Goal: Information Seeking & Learning: Check status

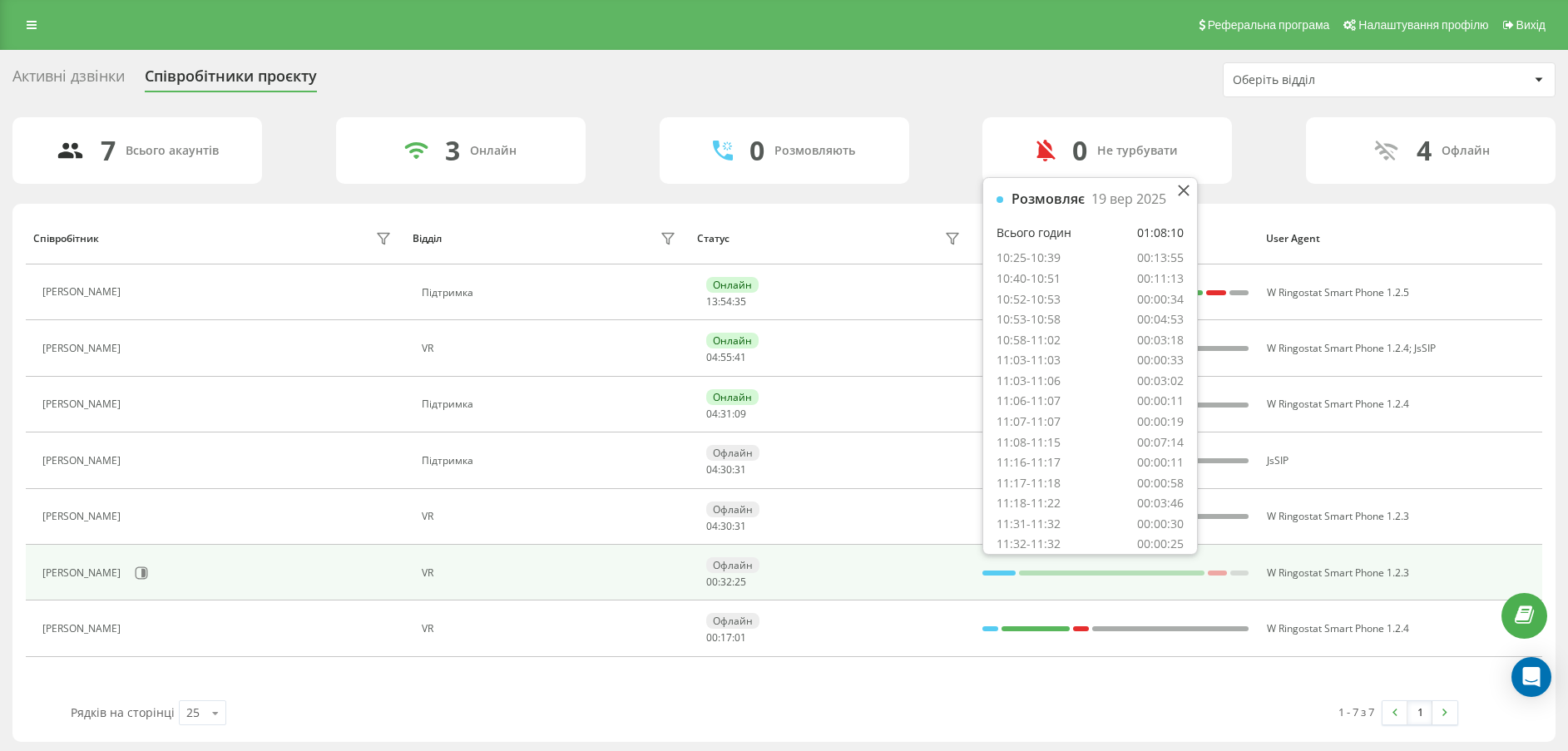
click at [999, 577] on div at bounding box center [999, 573] width 32 height 22
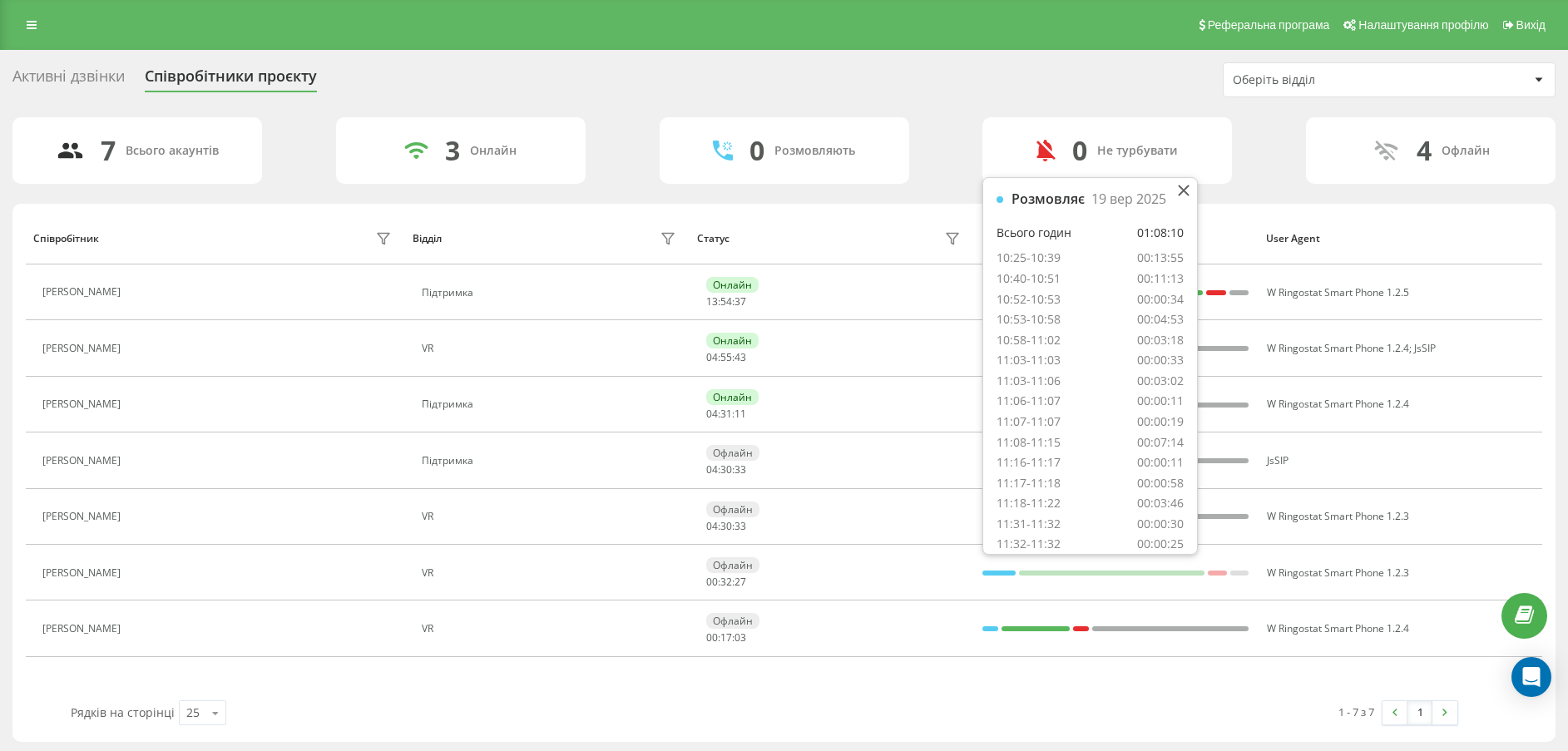
scroll to position [93, 0]
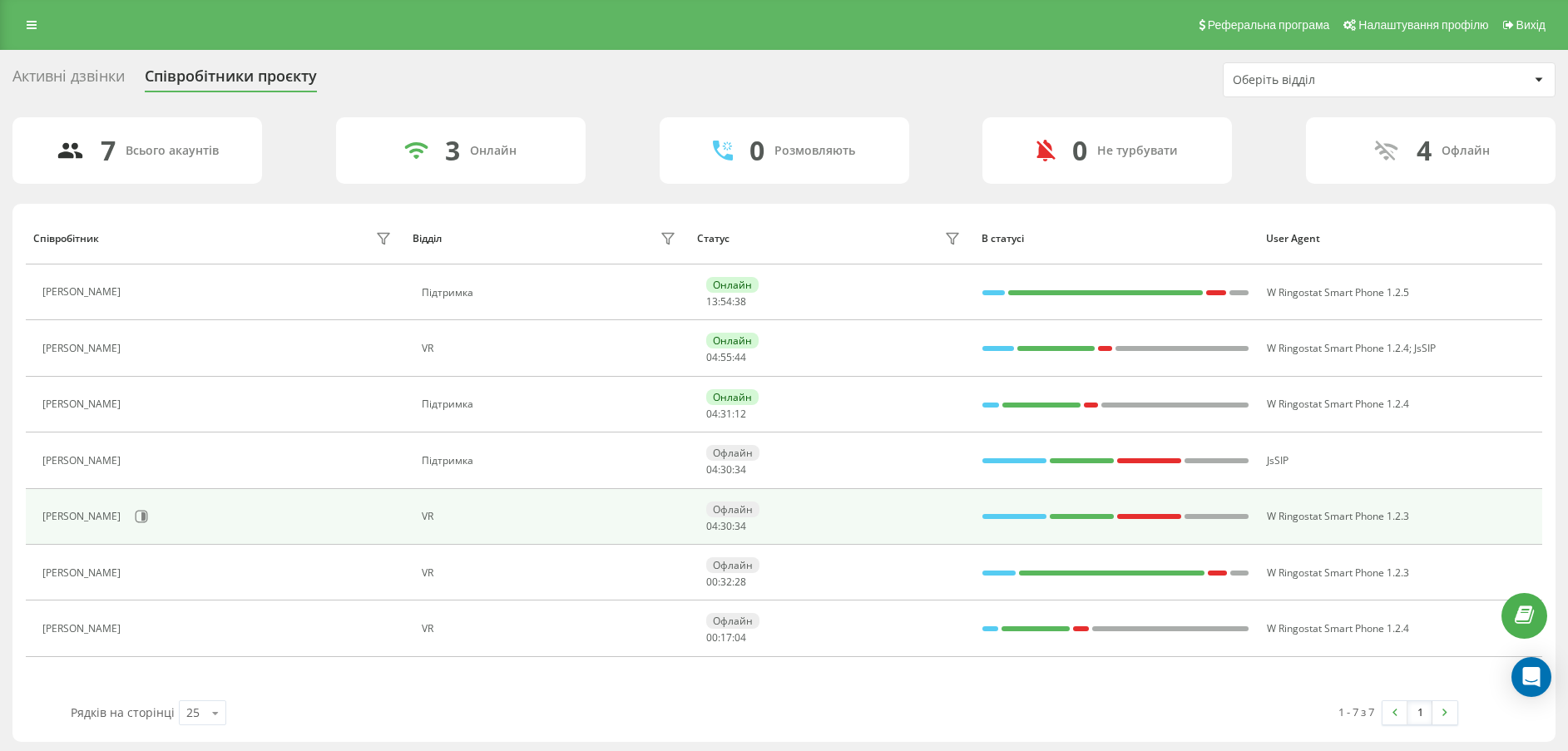
click at [885, 494] on td "Офлайн 04 : 30 : 34" at bounding box center [832, 517] width 284 height 55
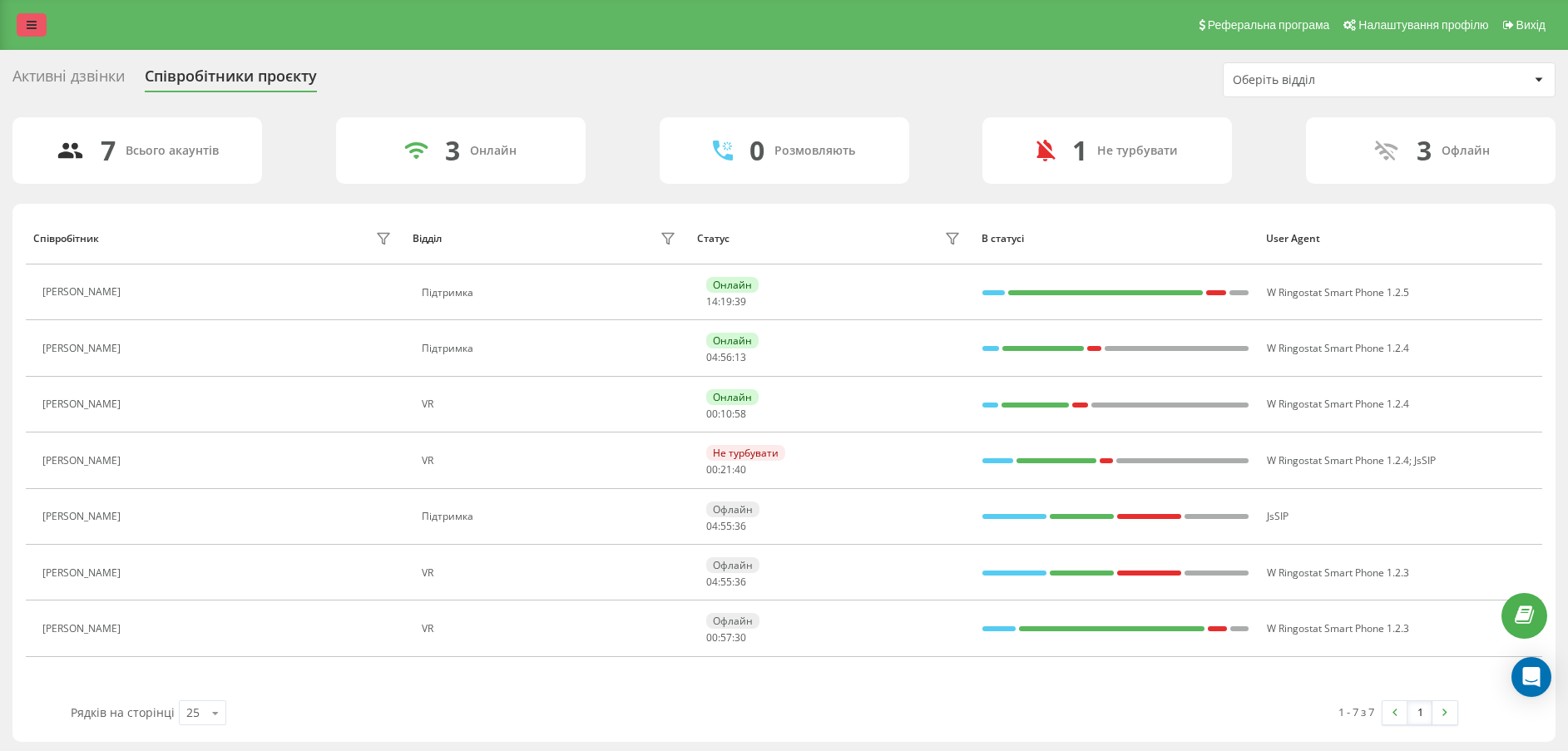
click at [28, 26] on icon at bounding box center [31, 25] width 10 height 11
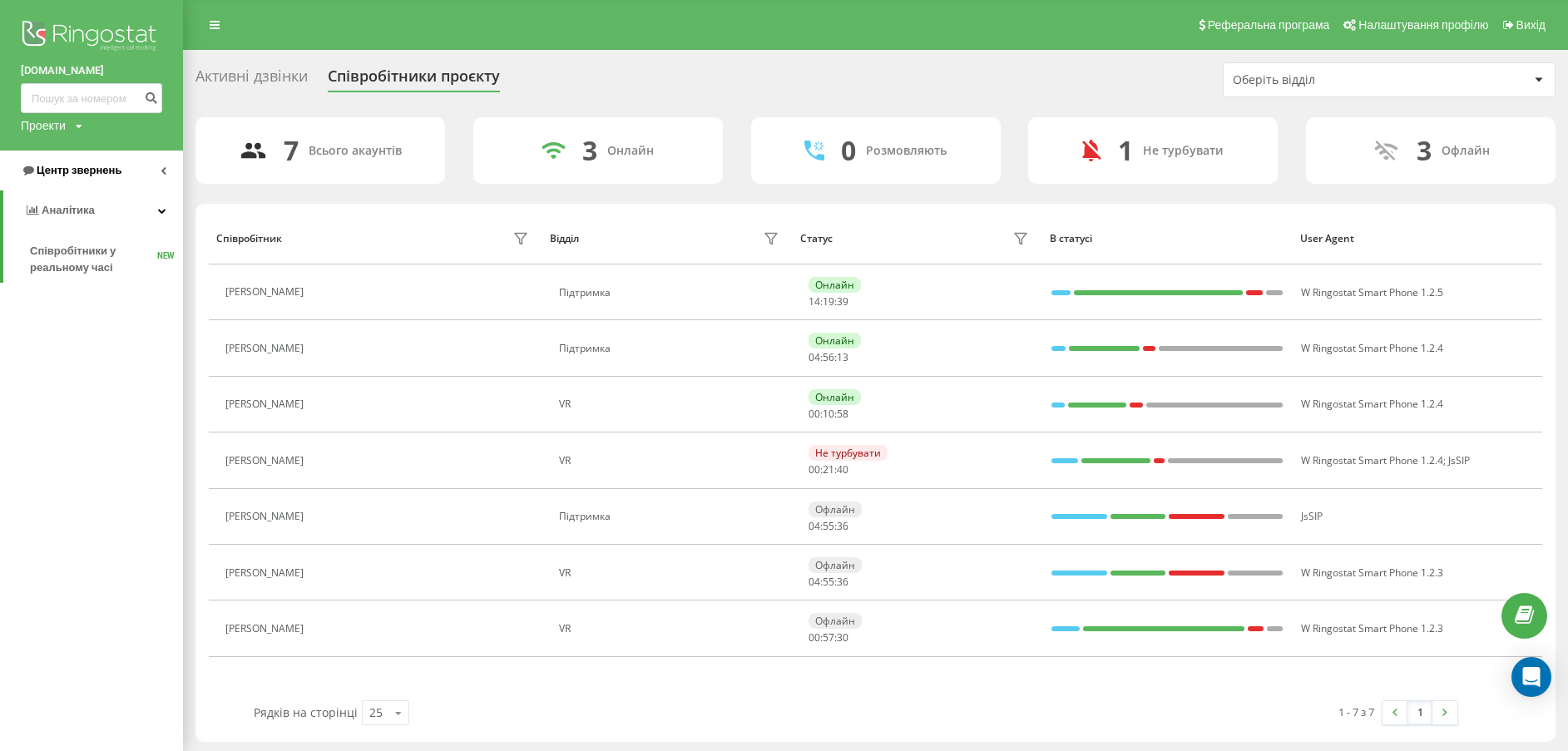
click at [81, 171] on span "Центр звернень" at bounding box center [78, 170] width 85 height 12
click at [100, 207] on span "Журнал дзвінків" at bounding box center [73, 211] width 88 height 16
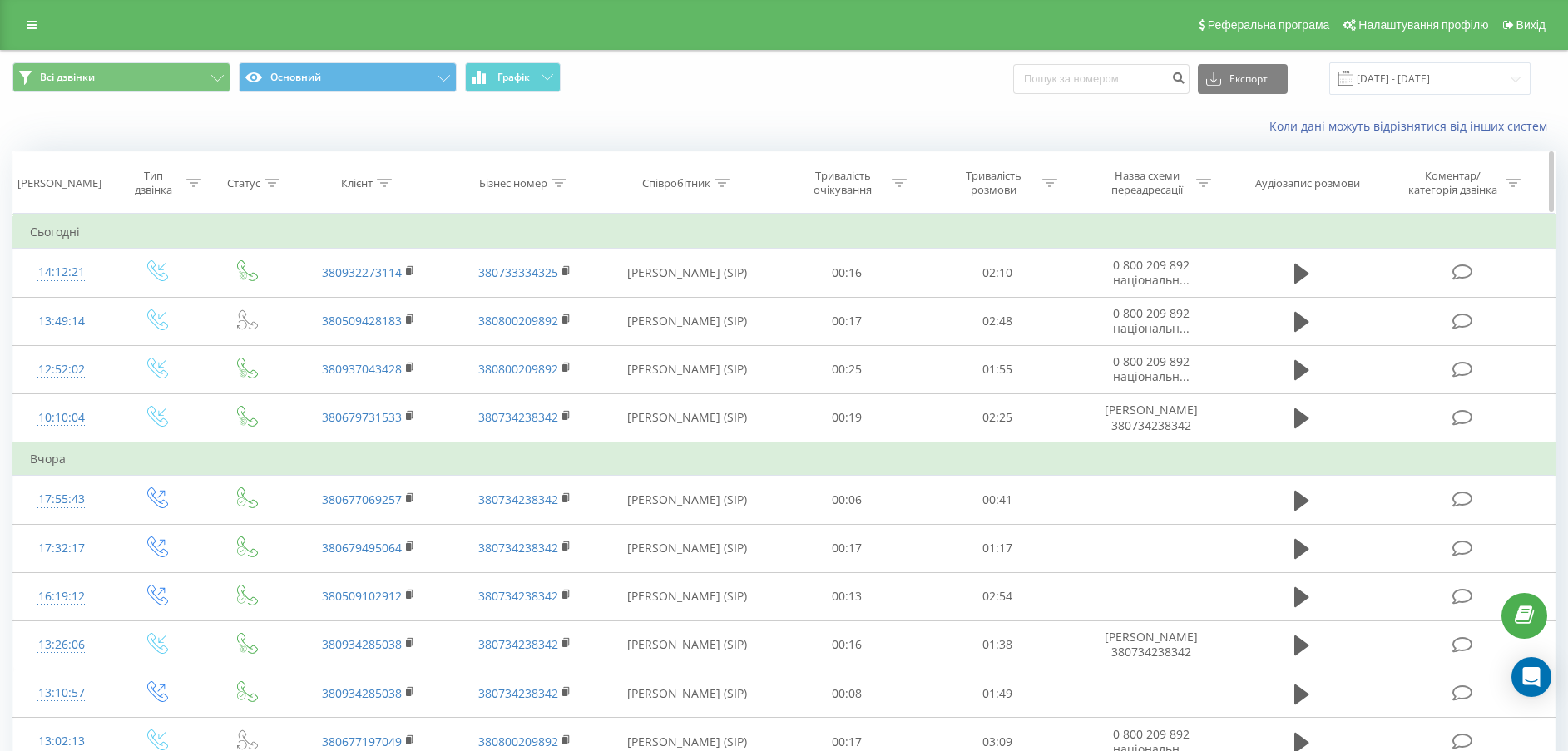
click at [386, 182] on icon at bounding box center [385, 182] width 15 height 9
click at [410, 299] on input "text" at bounding box center [367, 302] width 146 height 30
paste input "380932273114"
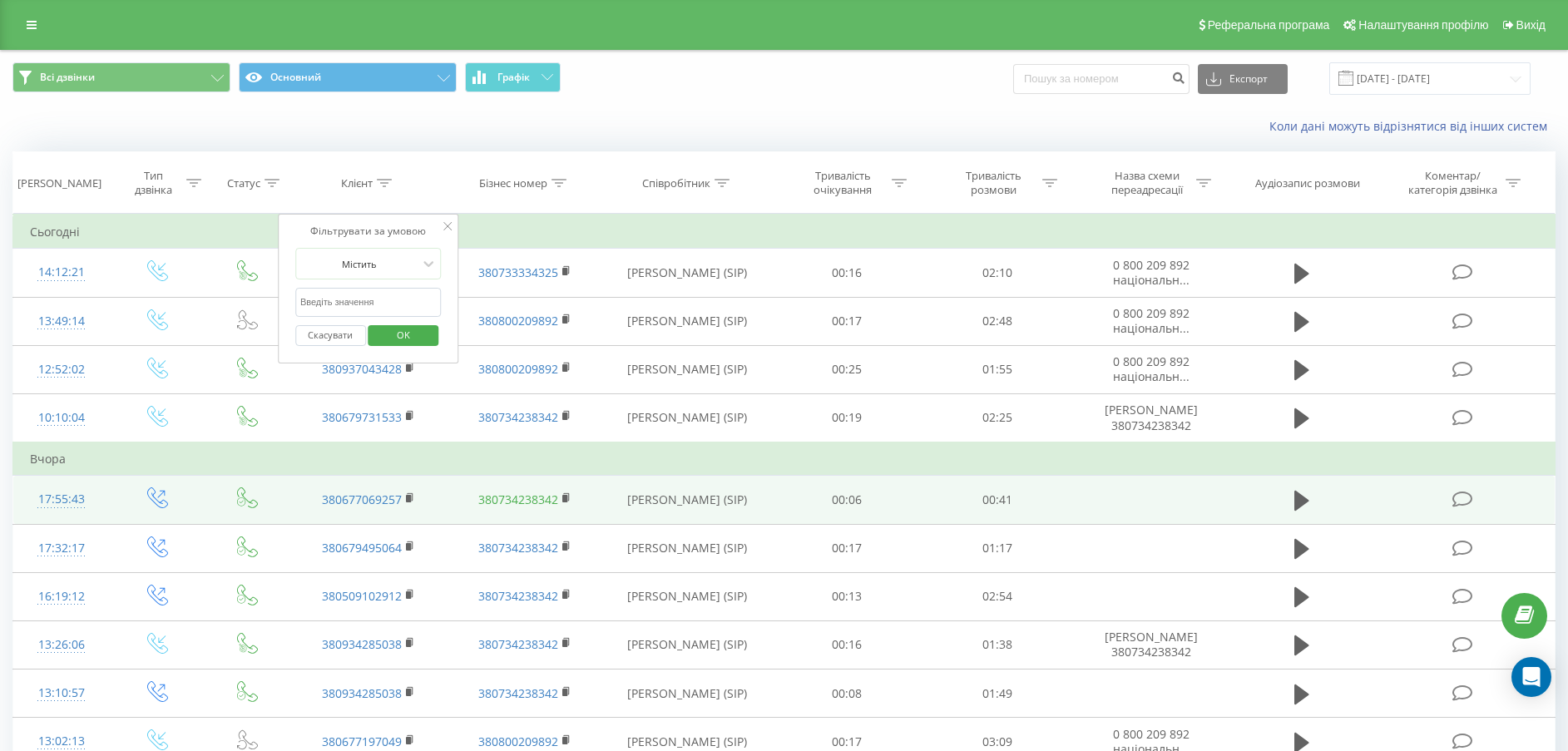
type input "380932273114"
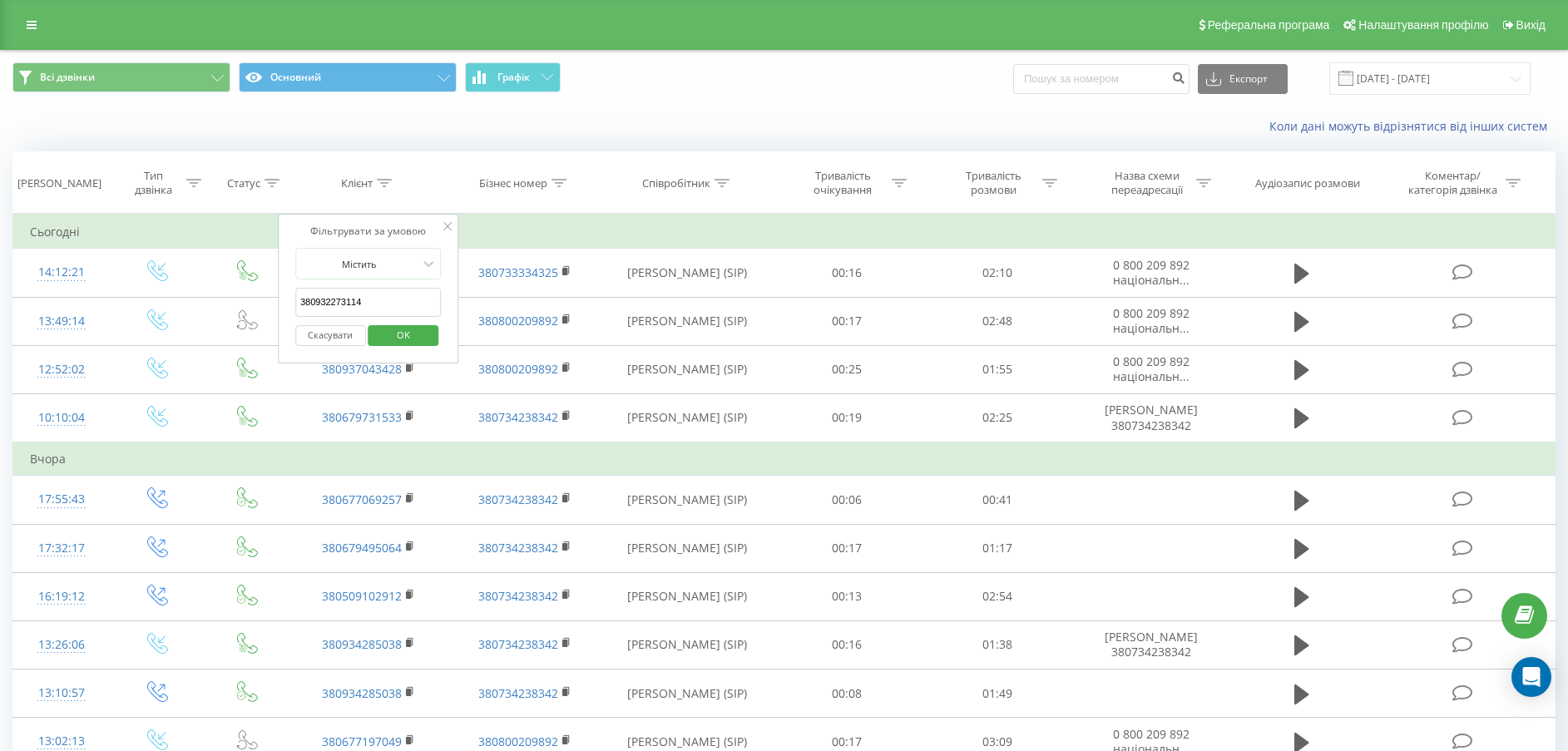
click at [400, 334] on span "OK" at bounding box center [403, 334] width 47 height 26
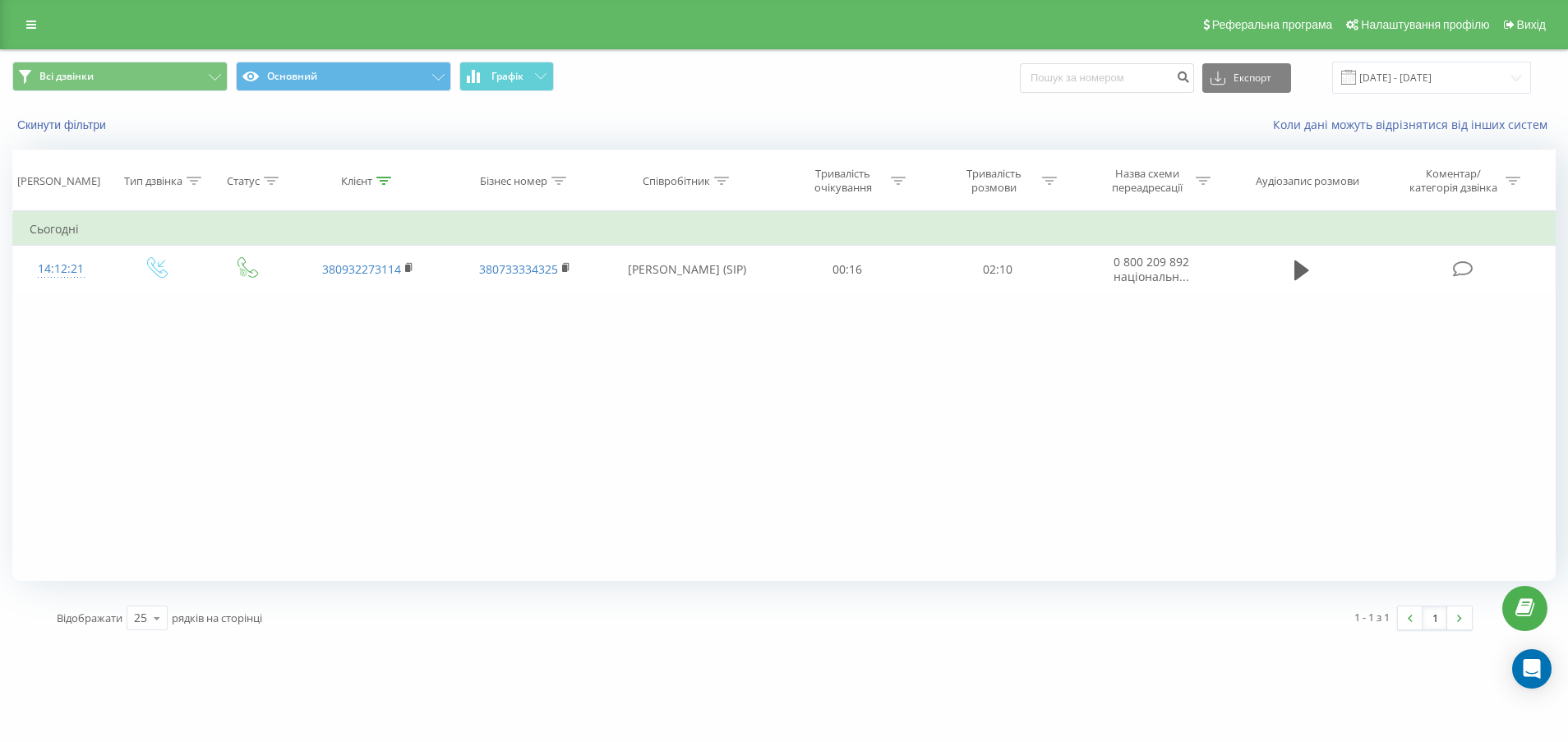
click at [17, 36] on div "Реферальна програма Налаштування профілю Вихід" at bounding box center [784, 25] width 1568 height 49
click at [17, 29] on link at bounding box center [30, 25] width 29 height 23
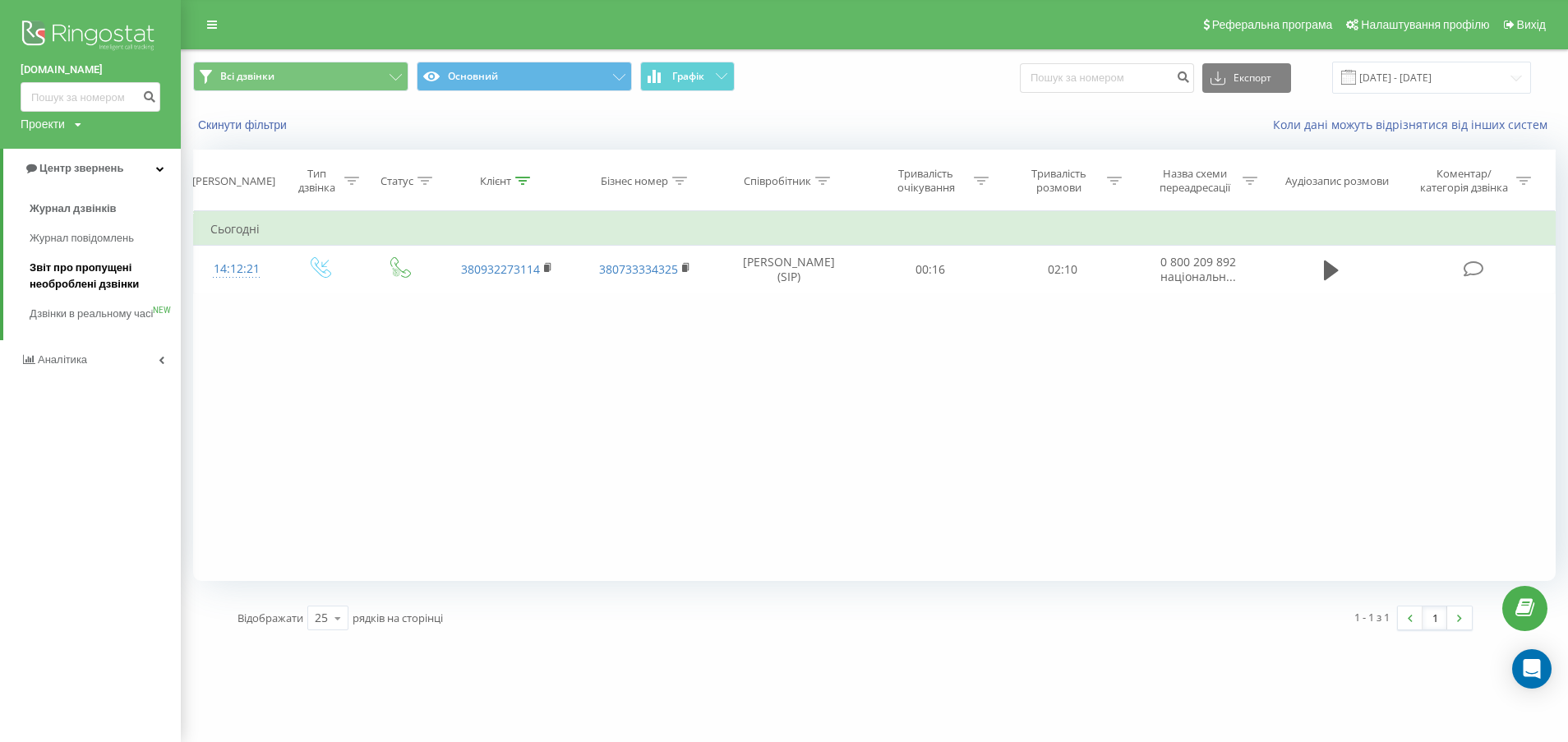
click at [101, 284] on span "Звіт про пропущені необроблені дзвінки" at bounding box center [101, 275] width 143 height 33
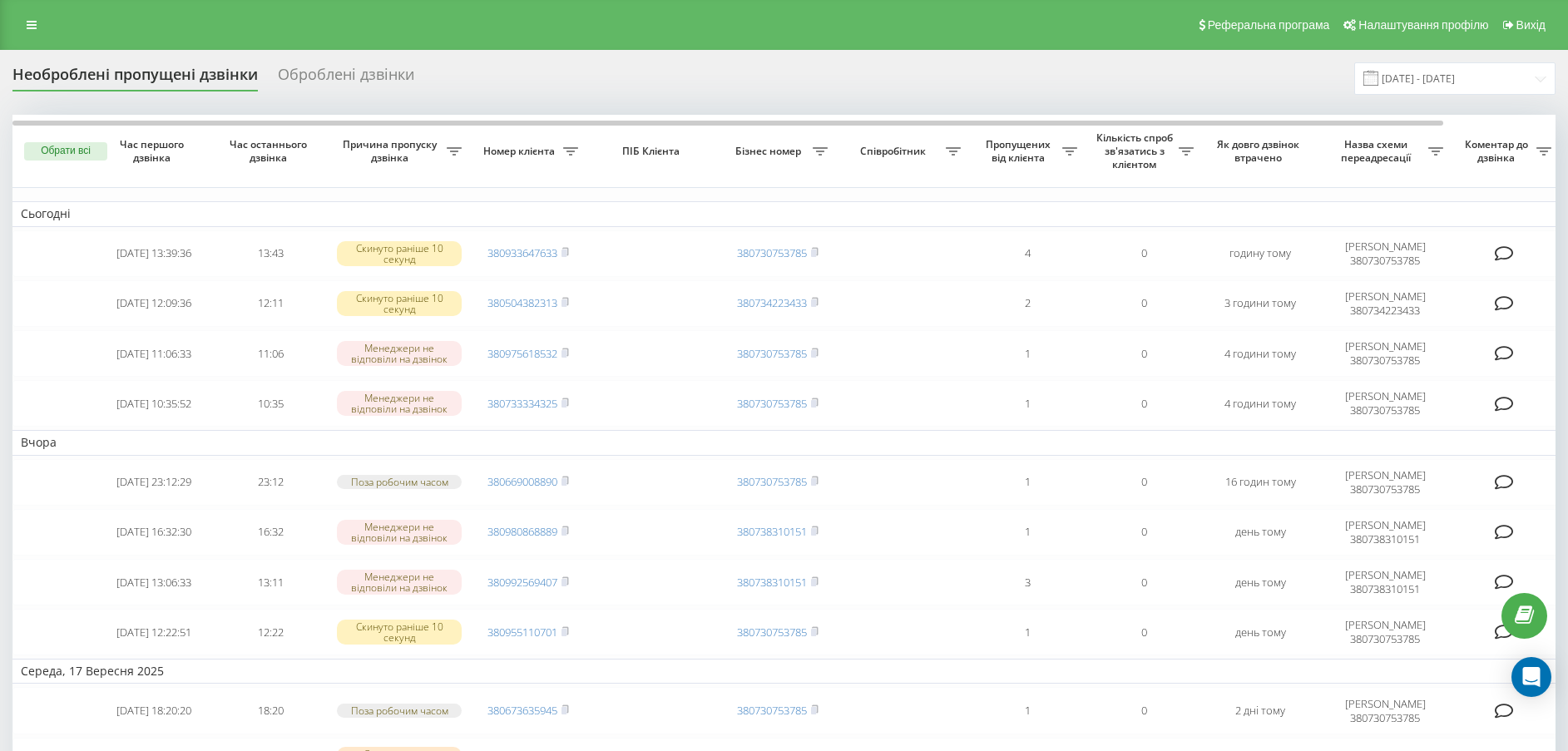
click at [768, 78] on div "Необроблені пропущені дзвінки Оброблені дзвінки [DATE] - [DATE]" at bounding box center [784, 78] width 1543 height 32
